Goal: Obtain resource: Download file/media

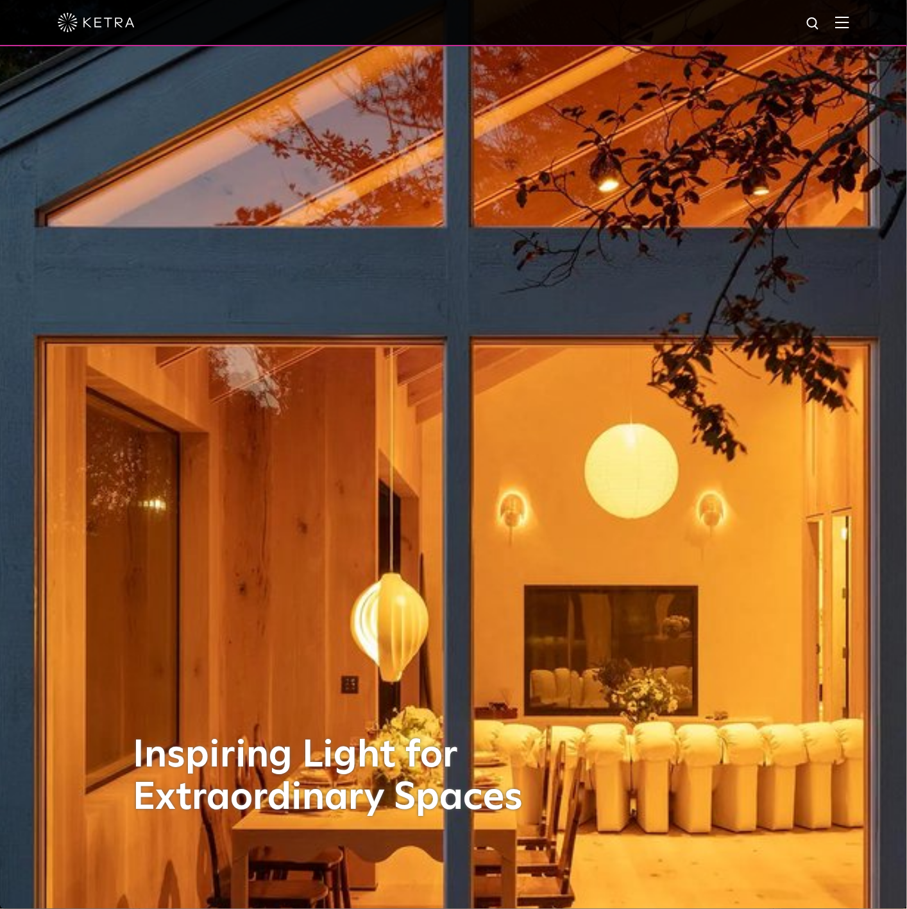
click at [850, 22] on img at bounding box center [843, 22] width 14 height 12
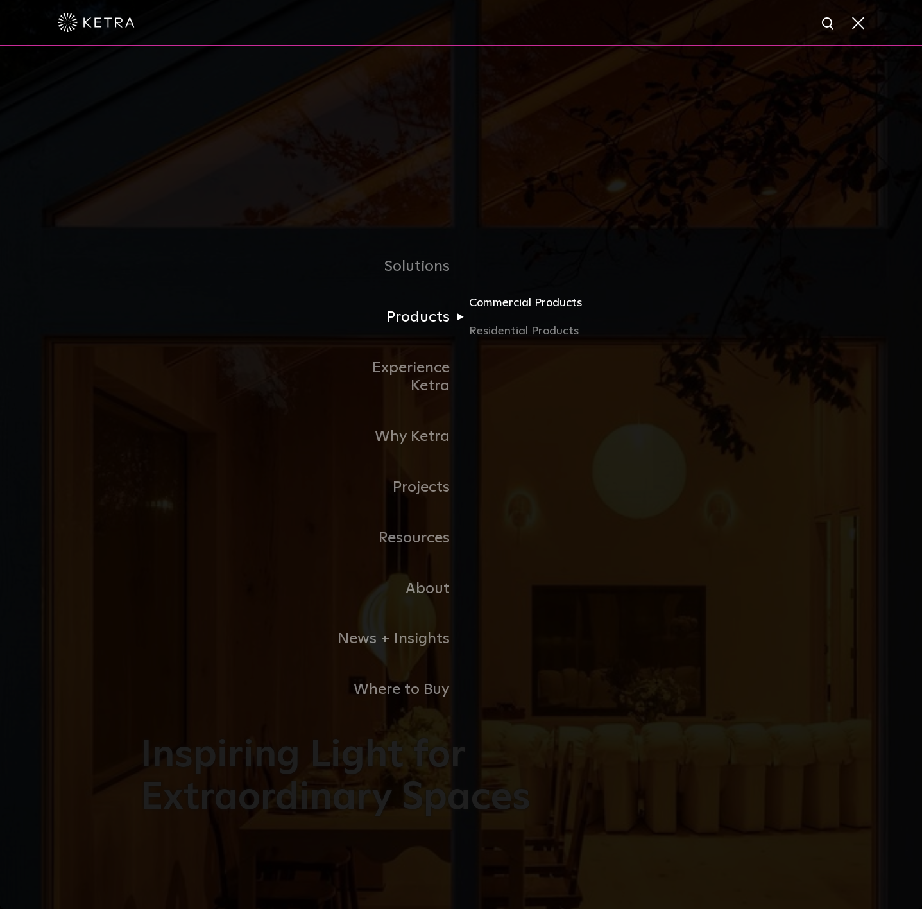
click at [509, 316] on link "Commercial Products" at bounding box center [530, 308] width 123 height 28
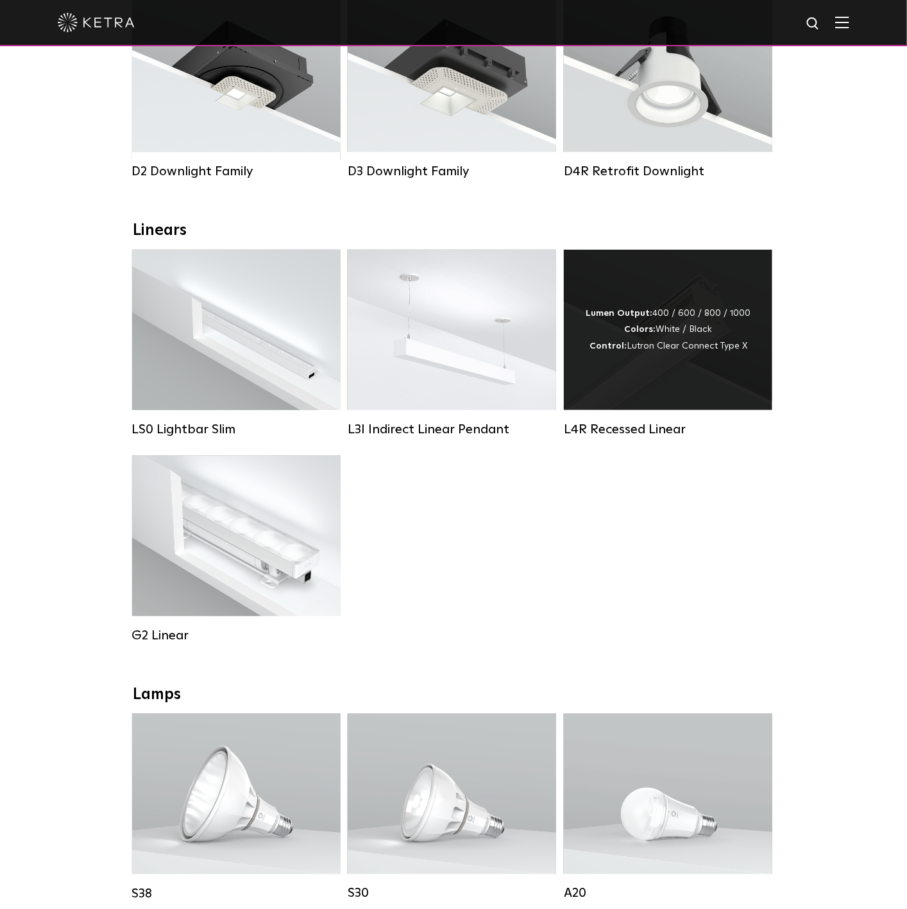
scroll to position [296, 0]
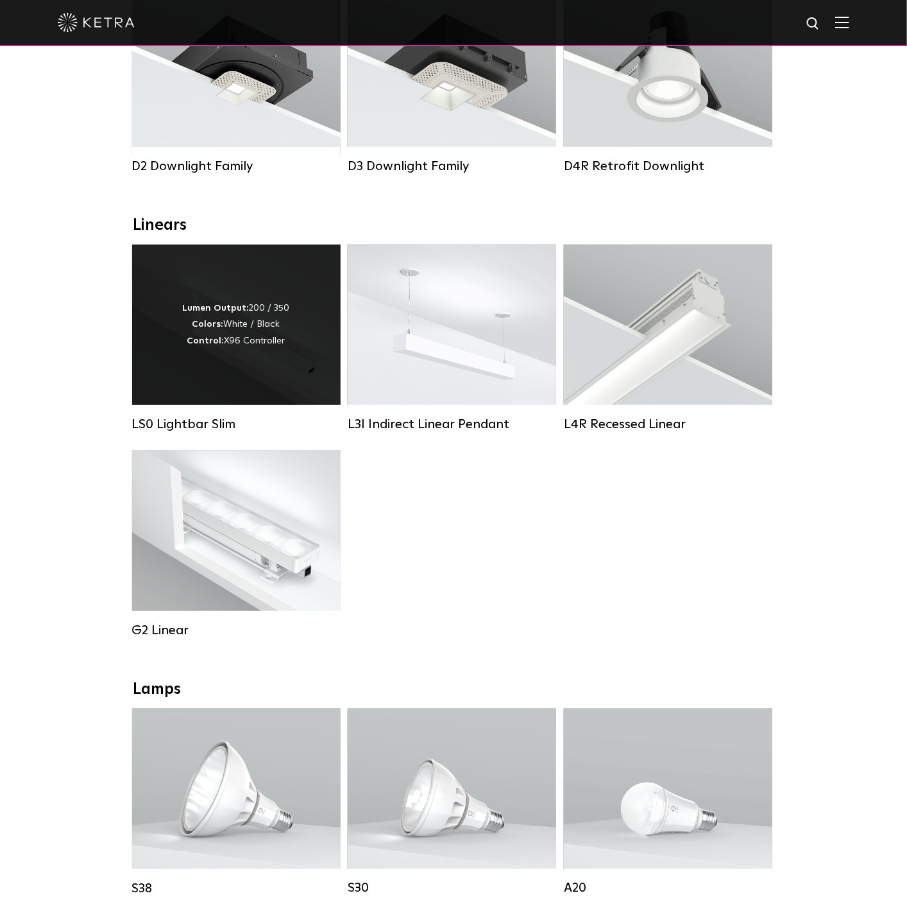
click at [237, 324] on div "Lumen Output: 200 / 350 Colors: White / Black Control: X96 Controller" at bounding box center [236, 324] width 107 height 49
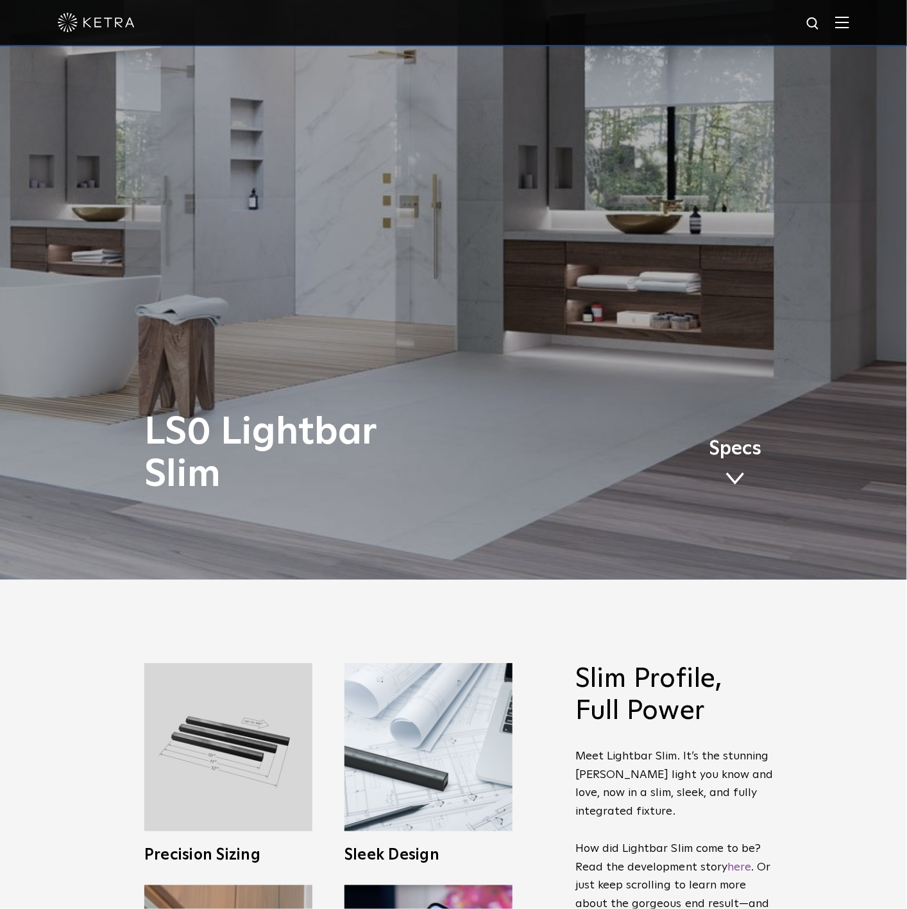
scroll to position [330, 0]
click at [728, 477] on span at bounding box center [735, 478] width 19 height 14
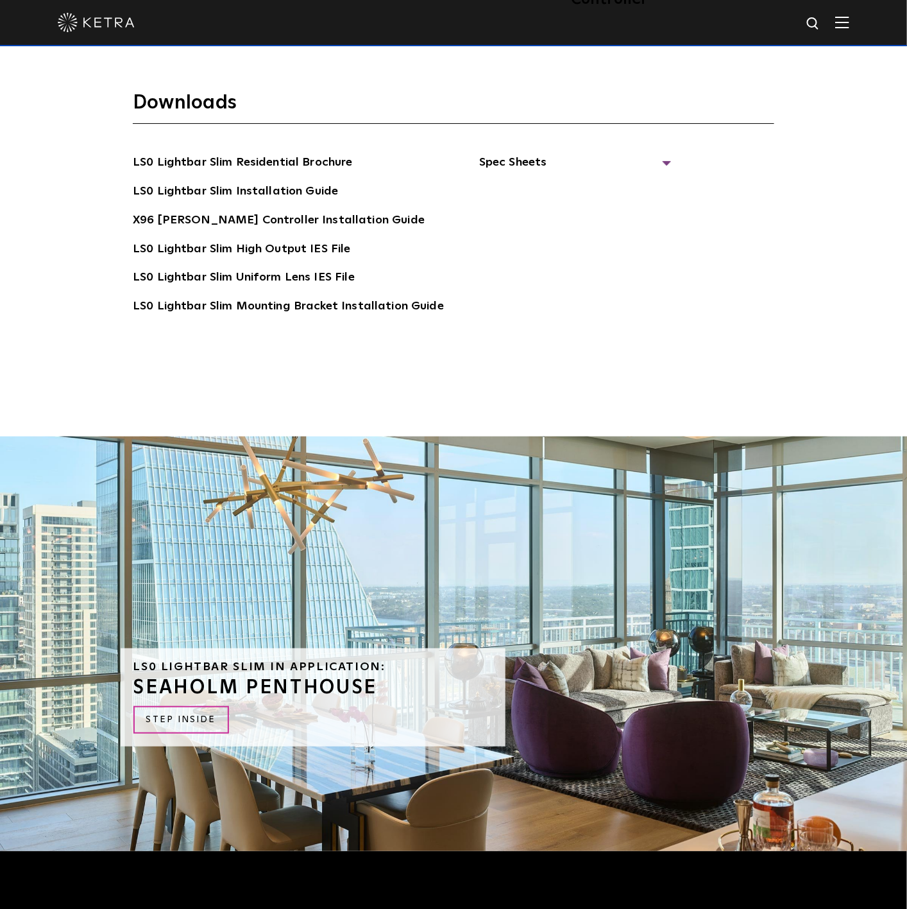
scroll to position [3562, 0]
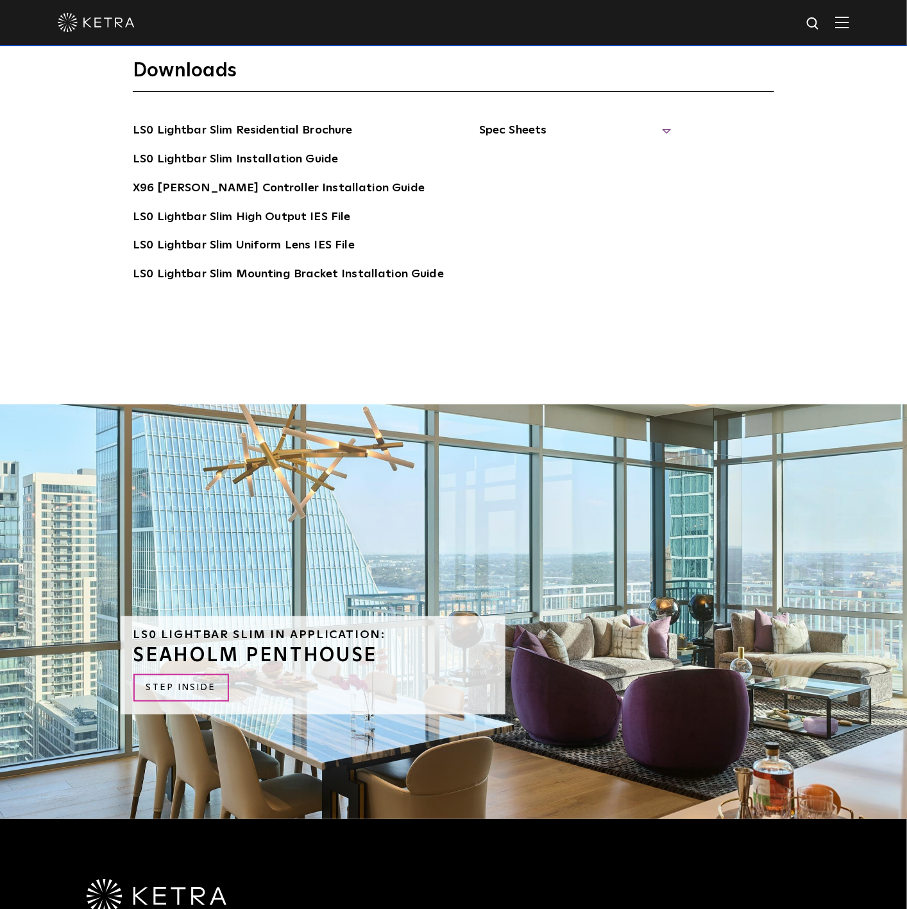
click at [501, 121] on span "Spec Sheets" at bounding box center [575, 135] width 193 height 28
click at [626, 150] on link "LS0 Lightbar Slim Spec Sheet" at bounding box center [577, 160] width 165 height 21
